Goal: Task Accomplishment & Management: Complete application form

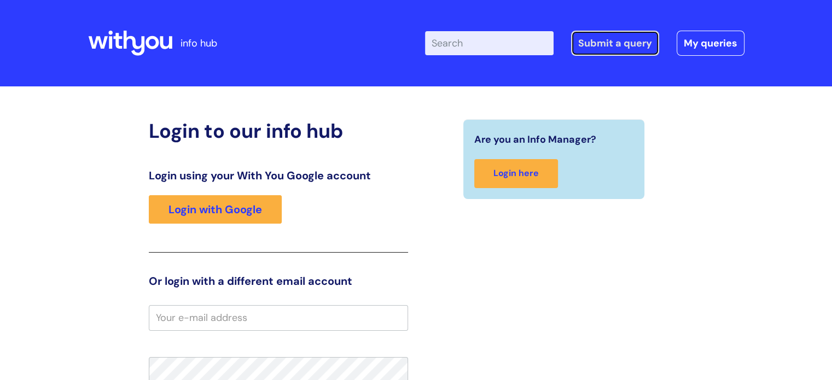
click at [608, 45] on link "Submit a query" at bounding box center [615, 43] width 88 height 25
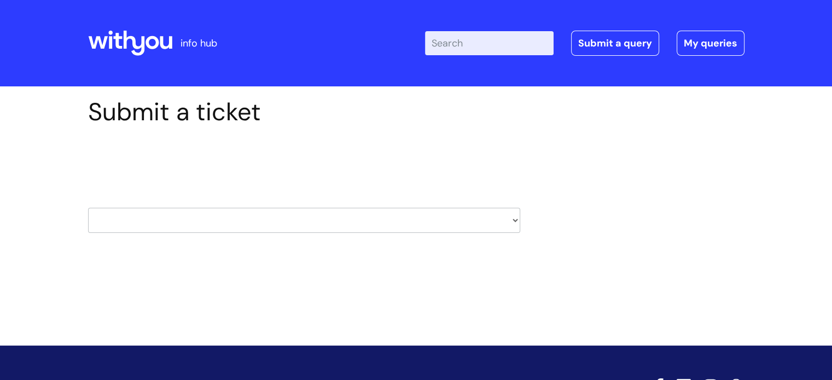
scroll to position [52, 0]
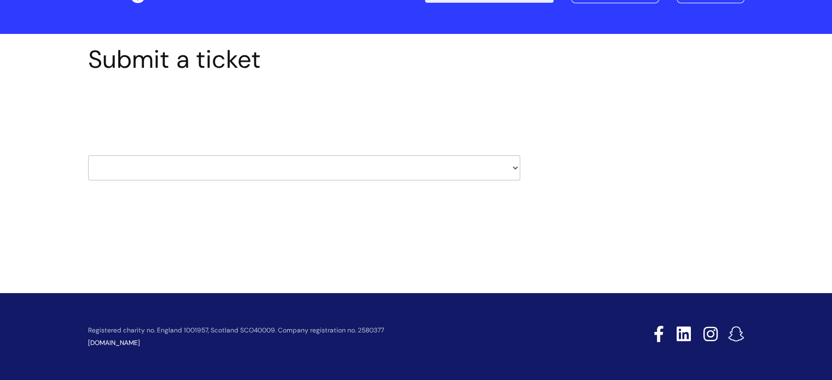
click at [514, 168] on select "HR / People IT and Support Clinical Drug Alerts Finance Accounts Data Support T…" at bounding box center [304, 167] width 432 height 25
select select "finance_accounts"
click at [88, 155] on select "HR / People IT and Support Clinical Drug Alerts Finance Accounts Data Support T…" at bounding box center [304, 167] width 432 height 25
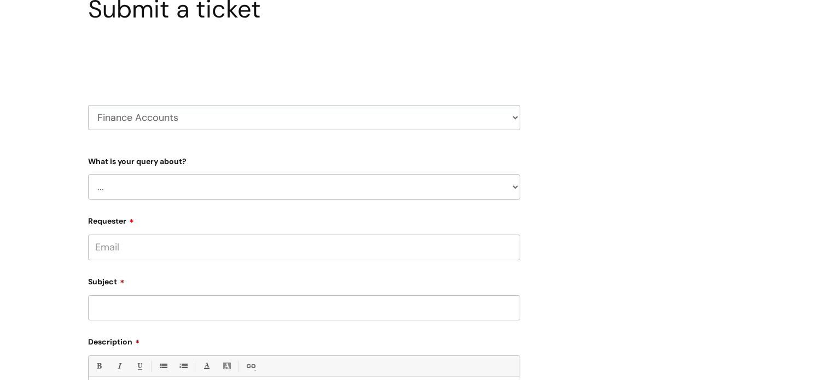
scroll to position [109, 0]
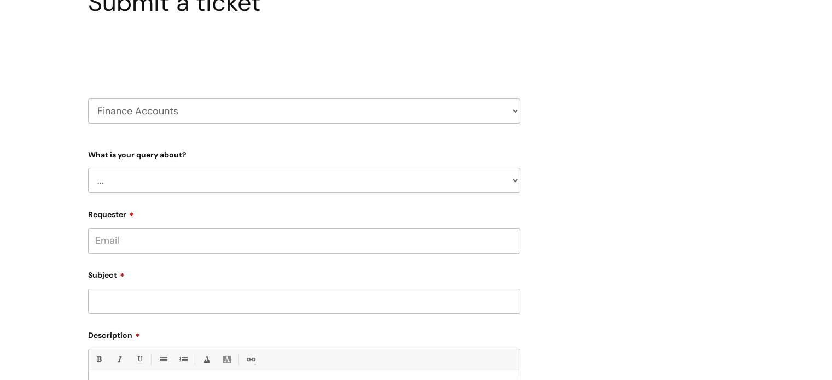
click at [514, 183] on select "... Finance Systems Finance Requests (inc. Expenses) Invoices Research" at bounding box center [304, 180] width 432 height 25
select select "Finance Systems"
click at [88, 168] on select "... Finance Systems Finance Requests (inc. Expenses) Invoices Research" at bounding box center [304, 180] width 432 height 25
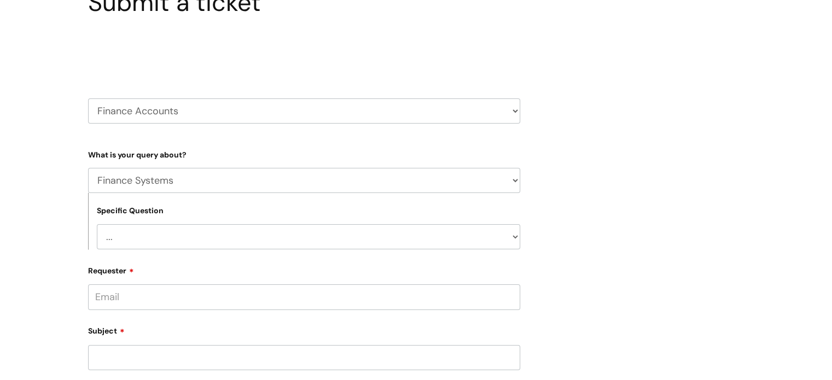
scroll to position [164, 0]
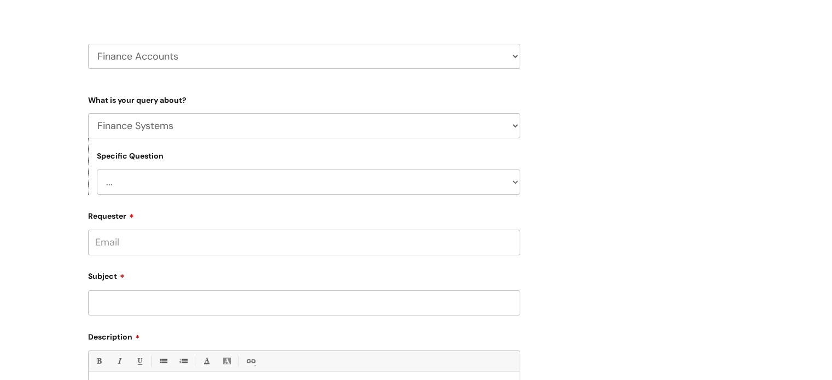
click at [512, 181] on select "... Concur + Basware Exchequer" at bounding box center [308, 182] width 423 height 25
select select "Concur + Basware"
click at [97, 170] on select "... Concur + Basware Exchequer" at bounding box center [308, 182] width 423 height 25
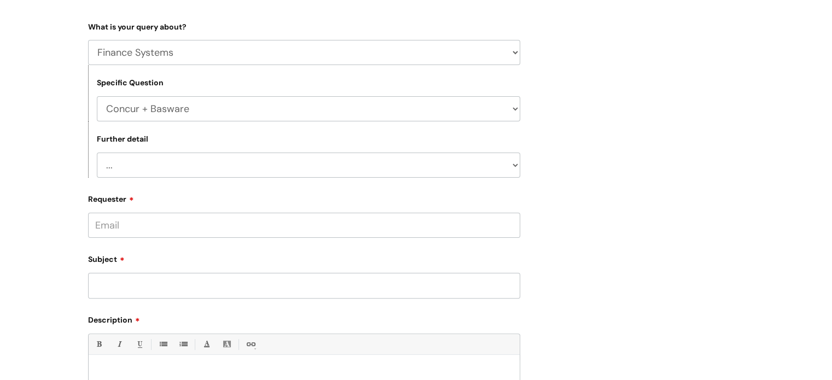
scroll to position [273, 0]
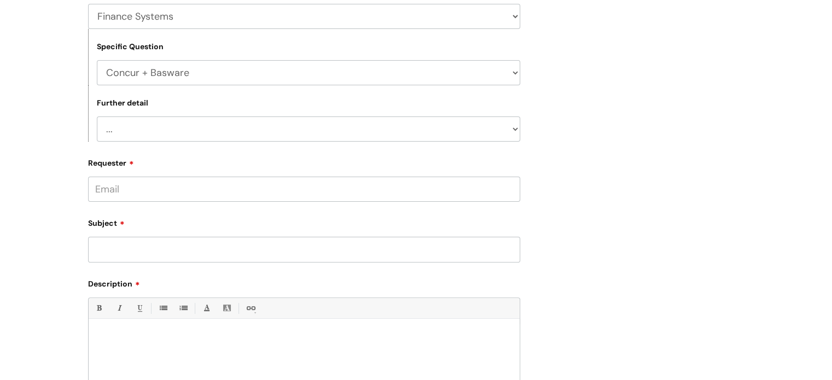
click at [518, 127] on select "... Access/Login issues Approval flow updates/issues New Suppliers + Job Codes …" at bounding box center [308, 128] width 423 height 25
select select "Access/Login issues"
click at [97, 116] on select "... Access/Login issues Approval flow updates/issues New Suppliers + Job Codes …" at bounding box center [308, 128] width 423 height 25
click at [236, 191] on input "Requester" at bounding box center [304, 189] width 432 height 25
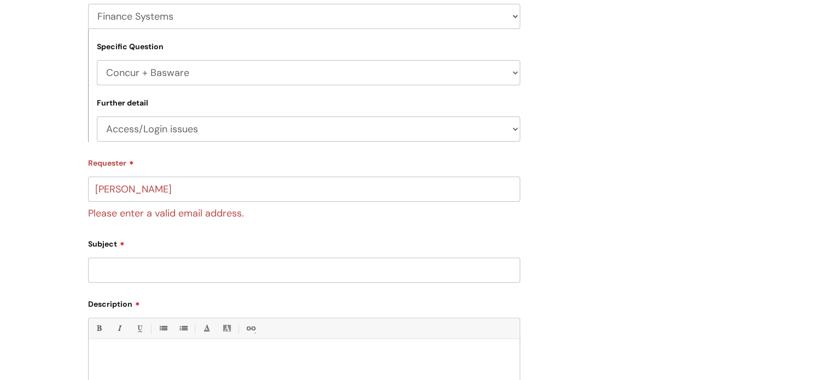
click at [155, 244] on div "Subject" at bounding box center [304, 259] width 432 height 49
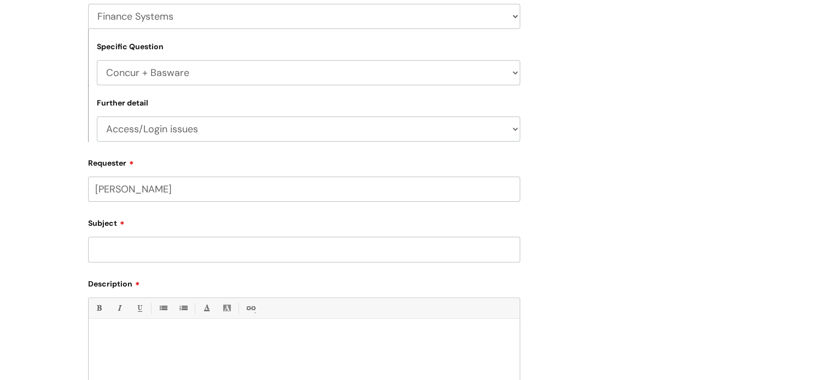
click at [172, 192] on input "Sam Brodie" at bounding box center [304, 189] width 432 height 25
click at [119, 190] on input "Sam Brodie" at bounding box center [304, 189] width 432 height 25
click at [148, 193] on input "Sam.Brodie" at bounding box center [304, 189] width 432 height 25
type input "Sam.Brodie@wearewithyou.org.uk"
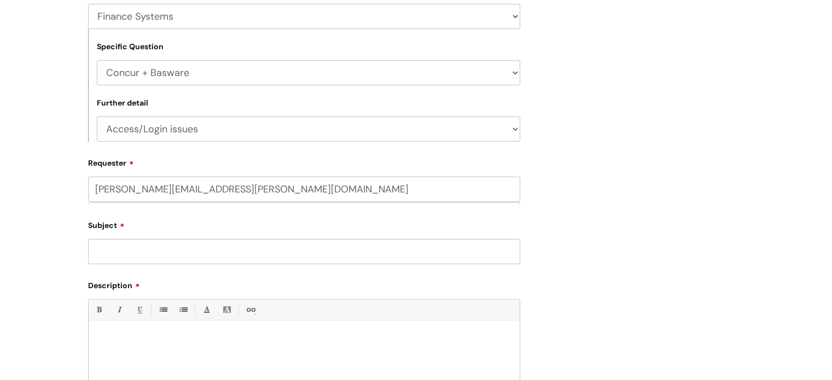
click at [128, 258] on input "Subject" at bounding box center [304, 251] width 432 height 25
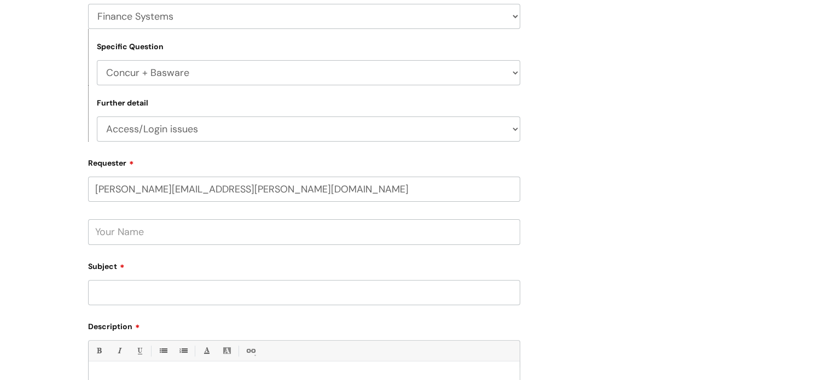
click at [110, 229] on input "text" at bounding box center [304, 231] width 432 height 25
type input "Lou Cullen"
click at [111, 284] on input "Subject" at bounding box center [304, 292] width 432 height 25
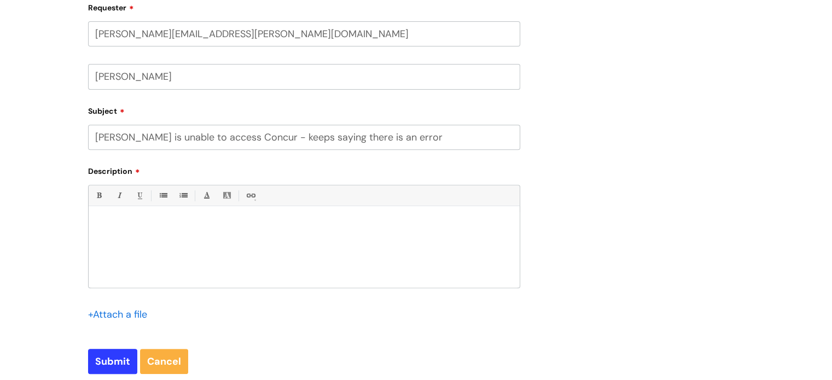
scroll to position [437, 0]
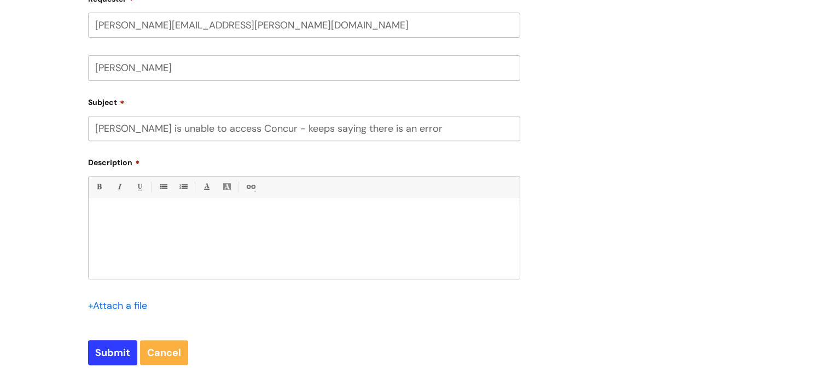
drag, startPoint x: 94, startPoint y: 128, endPoint x: 462, endPoint y: 141, distance: 368.8
click at [462, 141] on form "Type Of Request ... Accounts (Finance) Alerts! (For clinical team) Data Protect…" at bounding box center [304, 91] width 432 height 548
type input "Sam is unable to access Concur - keeps saying there is an error"
click at [145, 227] on div at bounding box center [304, 240] width 431 height 75
paste div
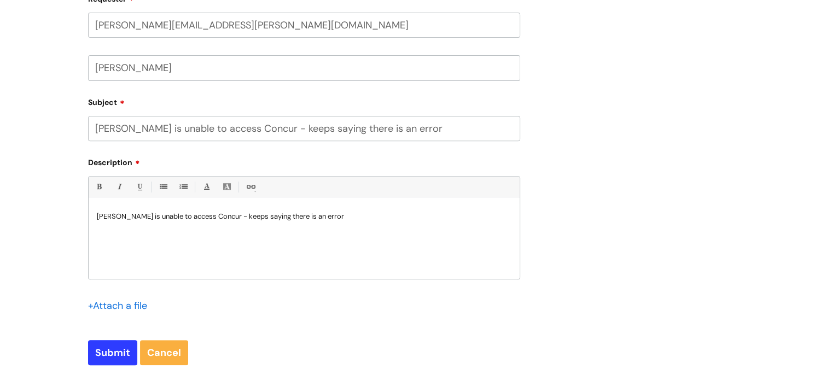
click at [113, 213] on p "Sam is unable to access Concur - keeps saying there is an error" at bounding box center [304, 217] width 414 height 10
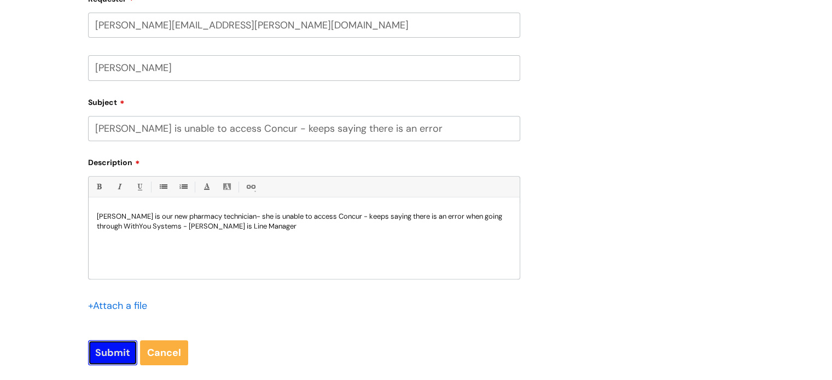
click at [104, 351] on input "Submit" at bounding box center [112, 352] width 49 height 25
type input "Please Wait..."
